Goal: Task Accomplishment & Management: Complete application form

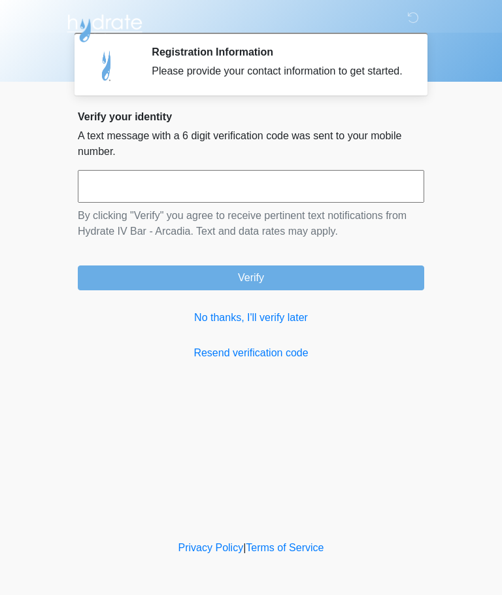
click at [99, 192] on input "text" at bounding box center [251, 186] width 347 height 33
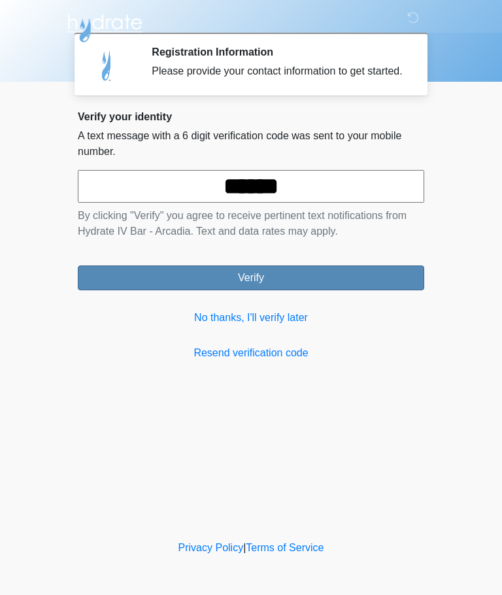
type input "******"
click at [194, 288] on button "Verify" at bounding box center [251, 278] width 347 height 25
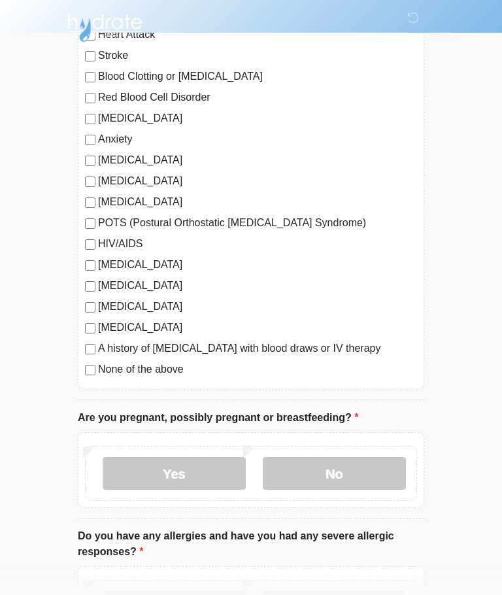
scroll to position [184, 0]
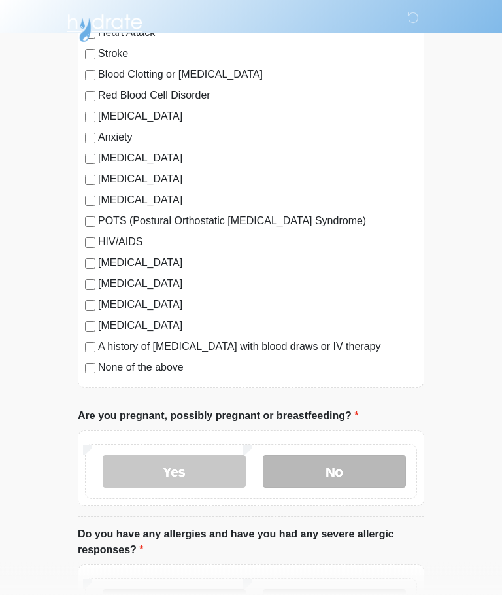
click at [315, 469] on label "No" at bounding box center [334, 472] width 143 height 33
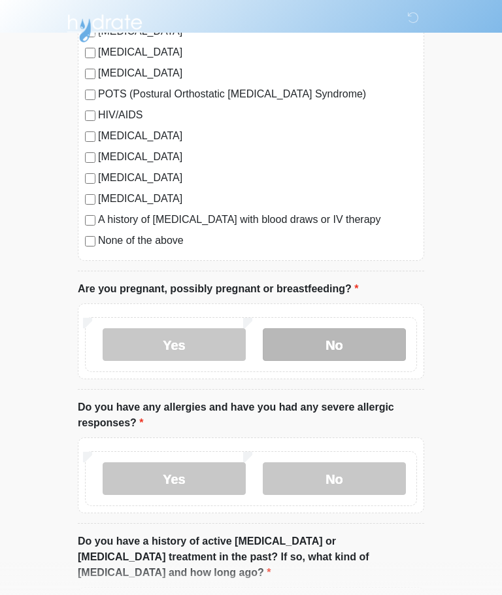
scroll to position [317, 0]
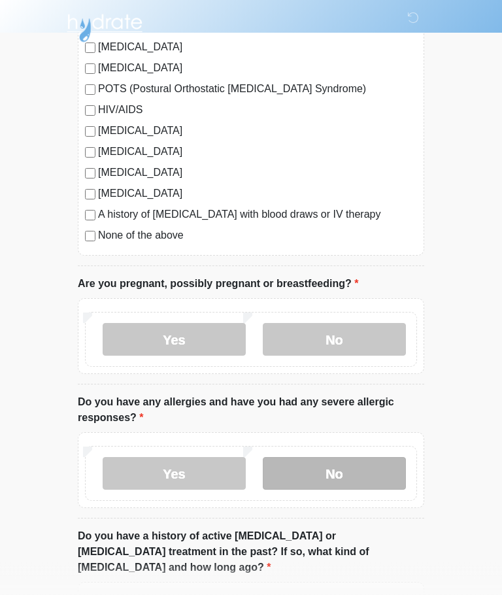
click at [317, 476] on label "No" at bounding box center [334, 474] width 143 height 33
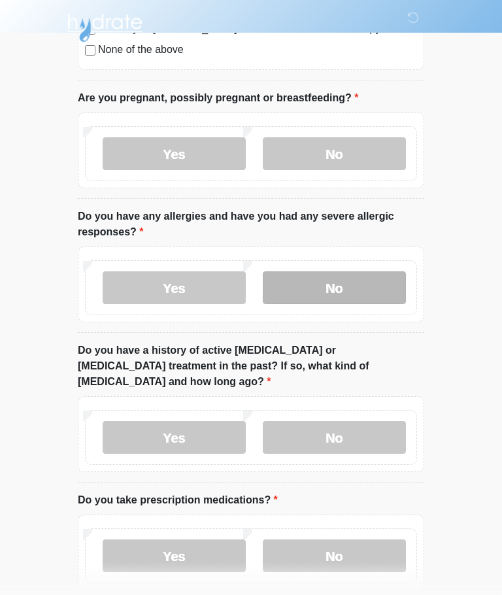
scroll to position [506, 0]
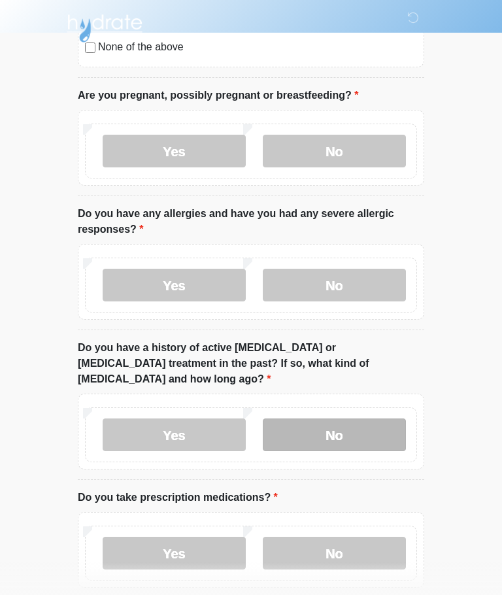
click at [318, 419] on label "No" at bounding box center [334, 435] width 143 height 33
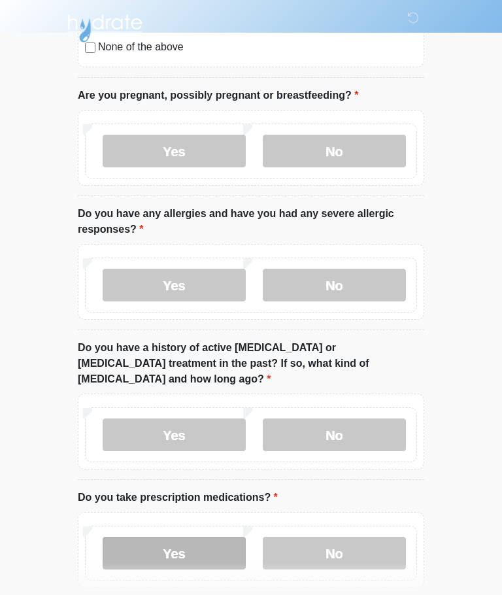
click at [162, 537] on label "Yes" at bounding box center [174, 553] width 143 height 33
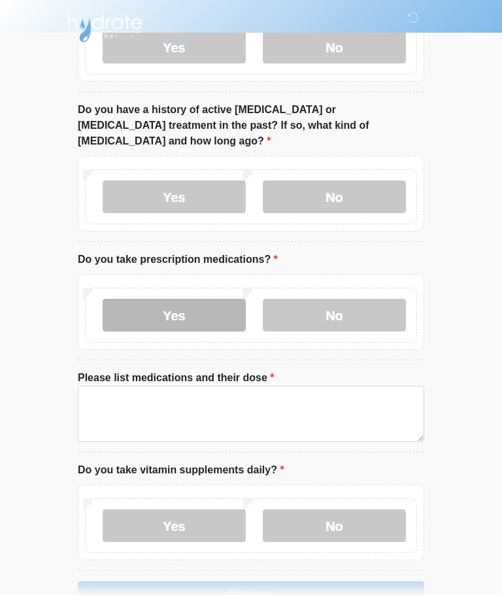
scroll to position [763, 0]
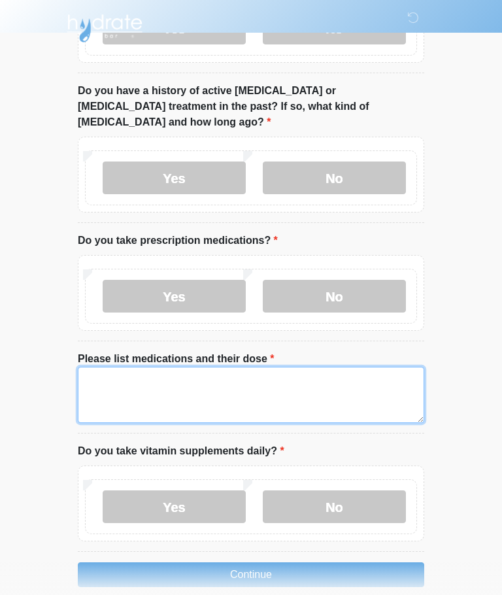
click at [93, 367] on textarea "Please list medications and their dose" at bounding box center [251, 395] width 347 height 56
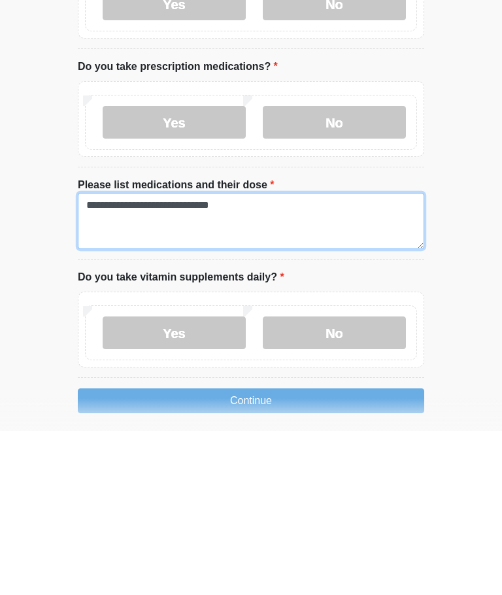
scroll to position [782, 0]
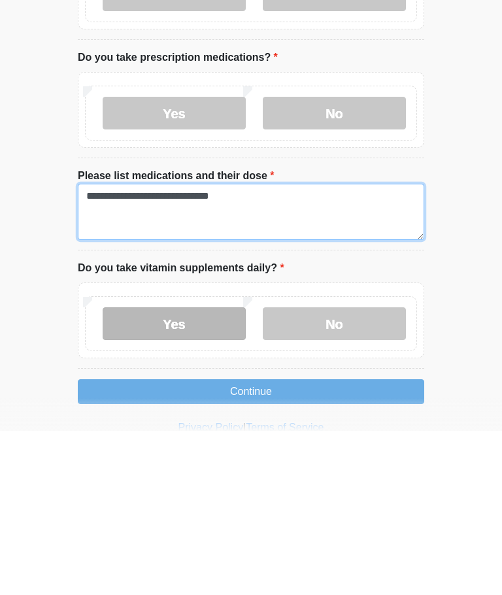
type textarea "**********"
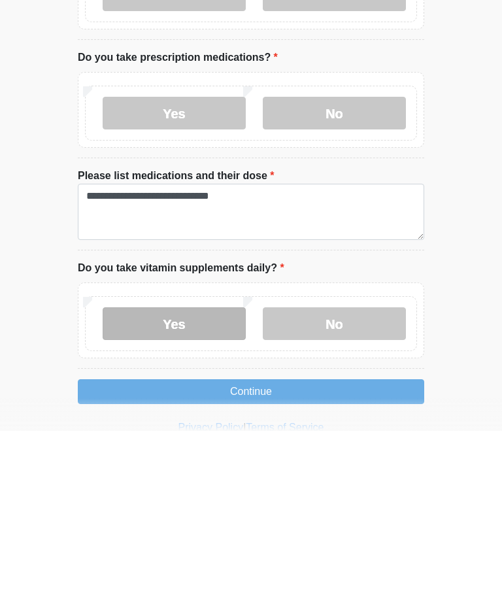
click at [164, 472] on label "Yes" at bounding box center [174, 488] width 143 height 33
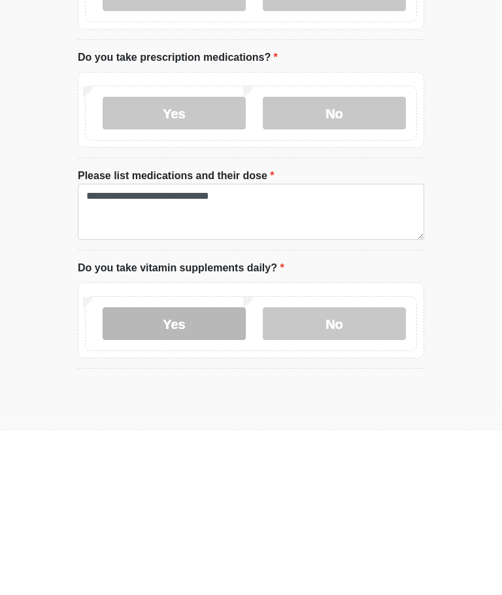
scroll to position [854, 0]
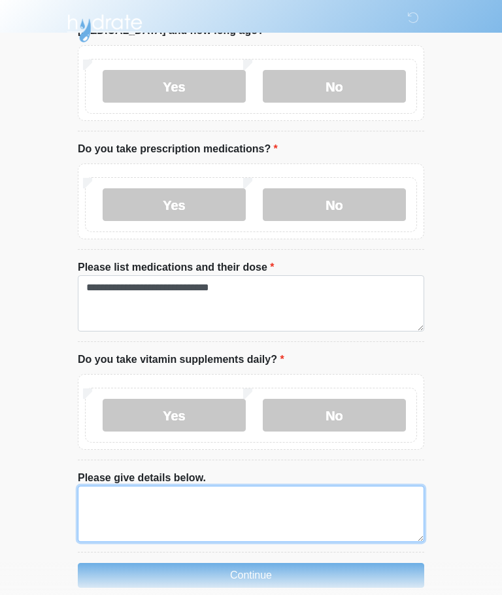
click at [94, 486] on textarea "Please give details below." at bounding box center [251, 514] width 347 height 56
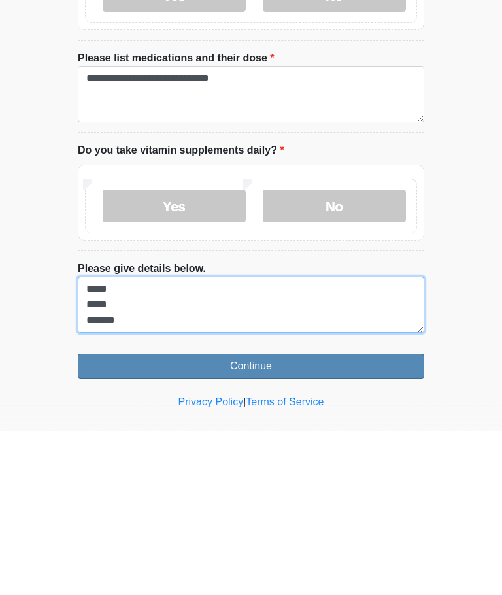
type textarea "***** ***** *******"
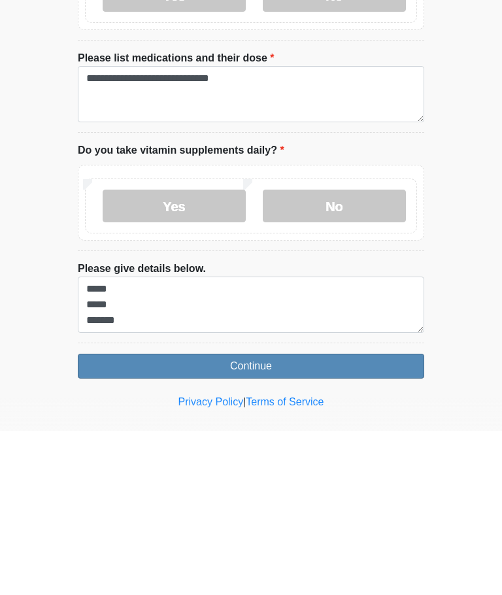
click at [226, 518] on button "Continue" at bounding box center [251, 530] width 347 height 25
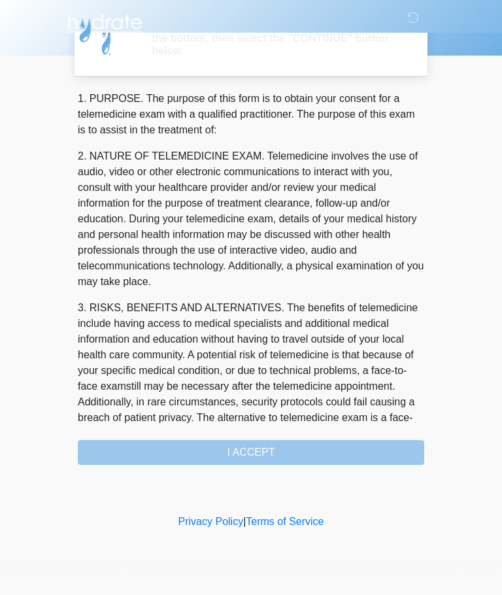
scroll to position [0, 0]
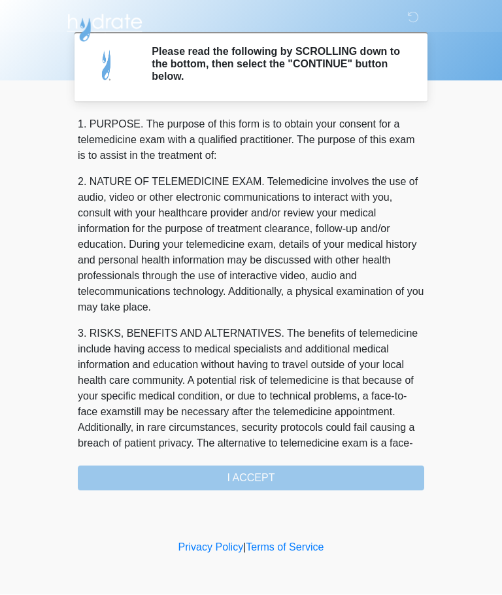
click at [224, 476] on div "1. PURPOSE. The purpose of this form is to obtain your consent for a telemedici…" at bounding box center [251, 304] width 347 height 374
click at [237, 472] on div "1. PURPOSE. The purpose of this form is to obtain your consent for a telemedici…" at bounding box center [251, 304] width 347 height 374
click at [233, 474] on div "1. PURPOSE. The purpose of this form is to obtain your consent for a telemedici…" at bounding box center [251, 304] width 347 height 374
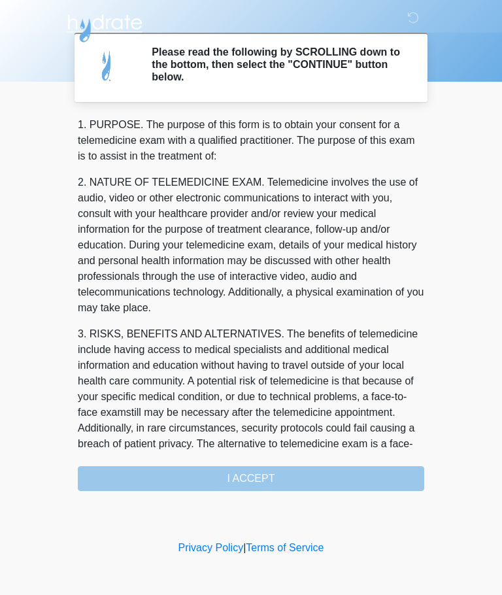
click at [228, 476] on div "1. PURPOSE. The purpose of this form is to obtain your consent for a telemedici…" at bounding box center [251, 304] width 347 height 374
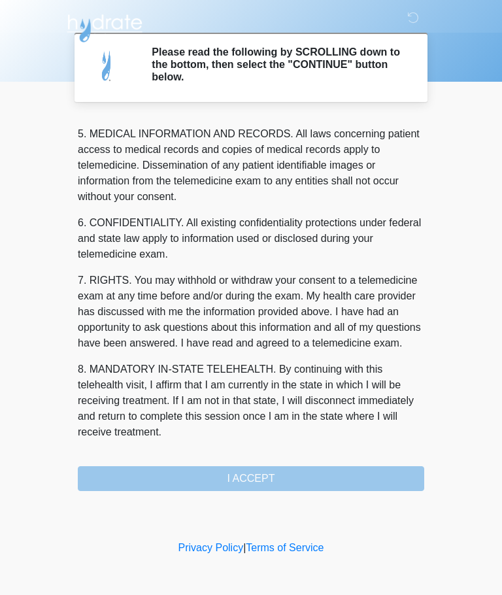
scroll to position [425, 0]
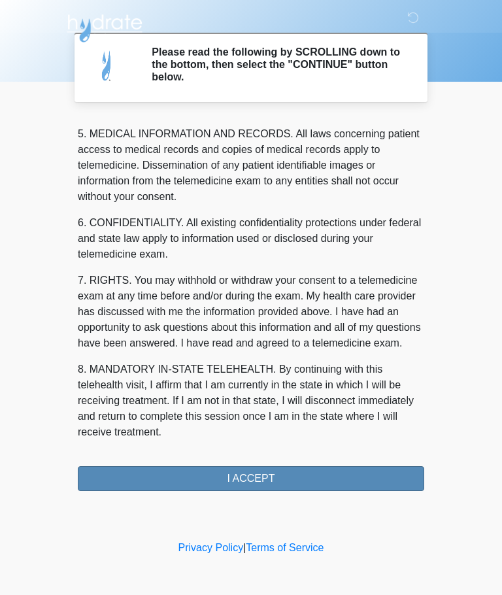
click at [231, 482] on button "I ACCEPT" at bounding box center [251, 478] width 347 height 25
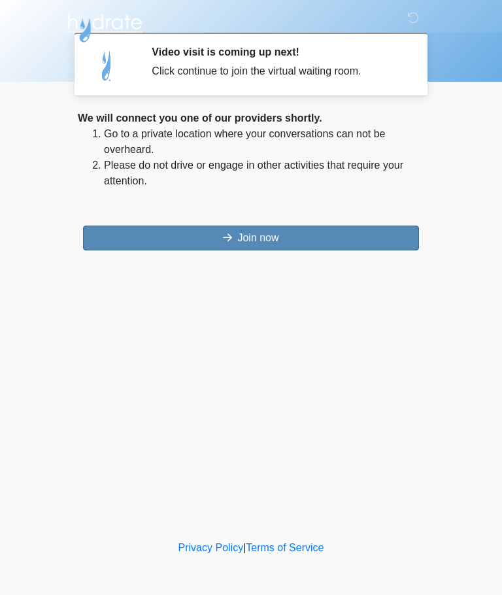
click at [235, 239] on button "Join now" at bounding box center [251, 238] width 336 height 25
